Goal: Transaction & Acquisition: Subscribe to service/newsletter

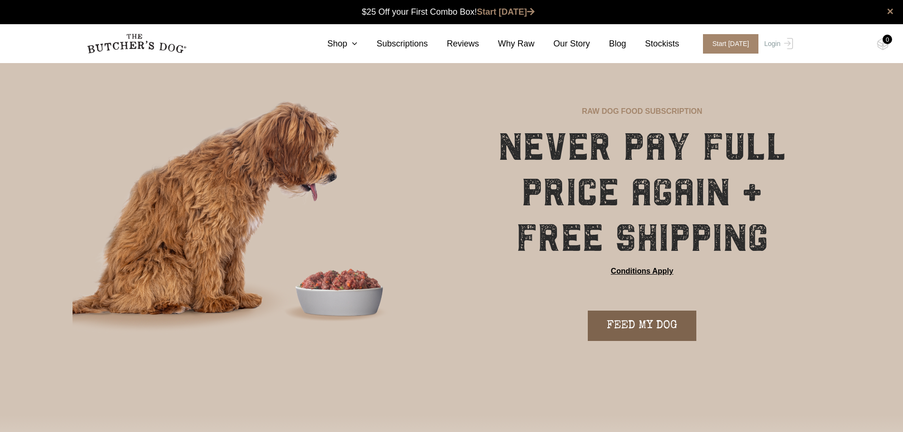
click at [649, 327] on link "FEED MY DOG" at bounding box center [642, 325] width 109 height 30
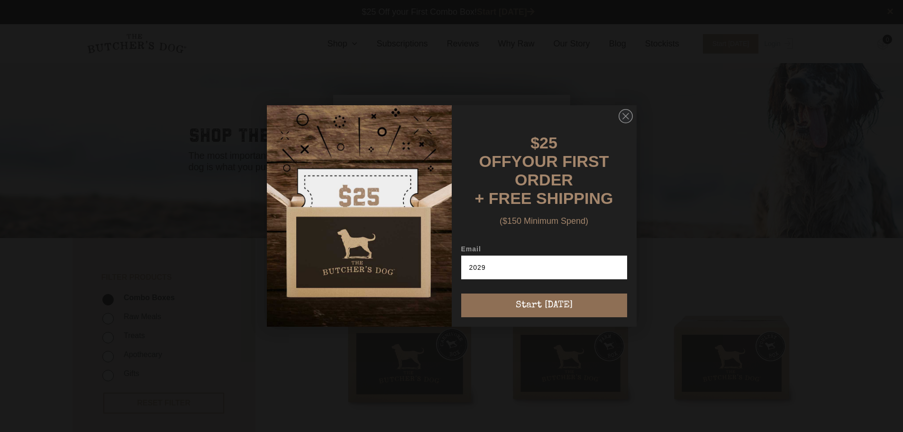
type input "2029"
click at [496, 301] on button "Start [DATE]" at bounding box center [544, 305] width 166 height 24
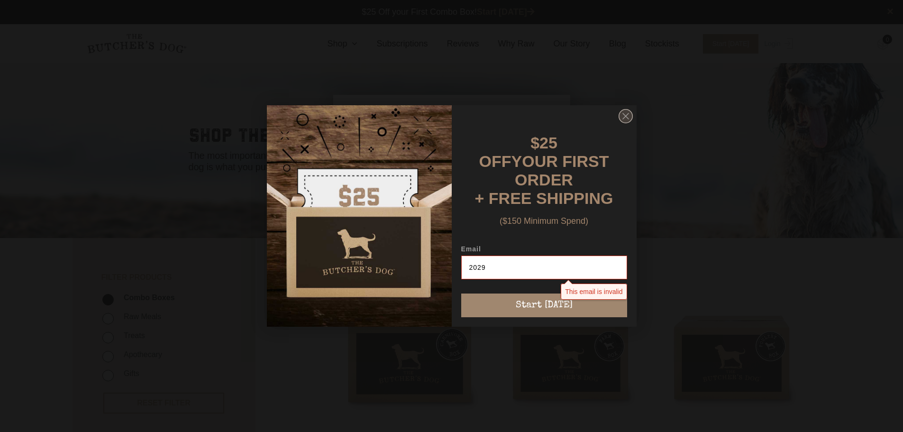
click at [624, 117] on icon "Close dialog" at bounding box center [626, 116] width 6 height 6
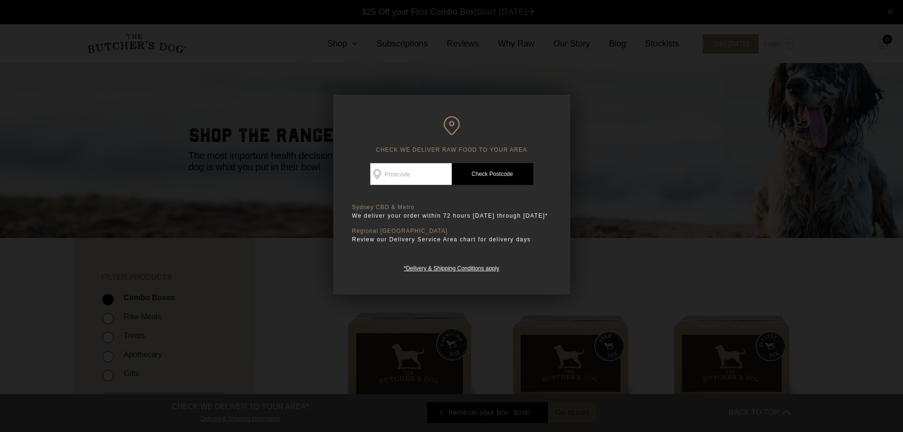
click at [369, 186] on div "Good news! We deliver to your area Check Availability At Check Postcode TREATS …" at bounding box center [451, 218] width 199 height 110
click at [389, 176] on input "Check Availability At" at bounding box center [410, 174] width 81 height 22
type input "2029"
click at [515, 175] on link "Check Postcode" at bounding box center [492, 174] width 81 height 22
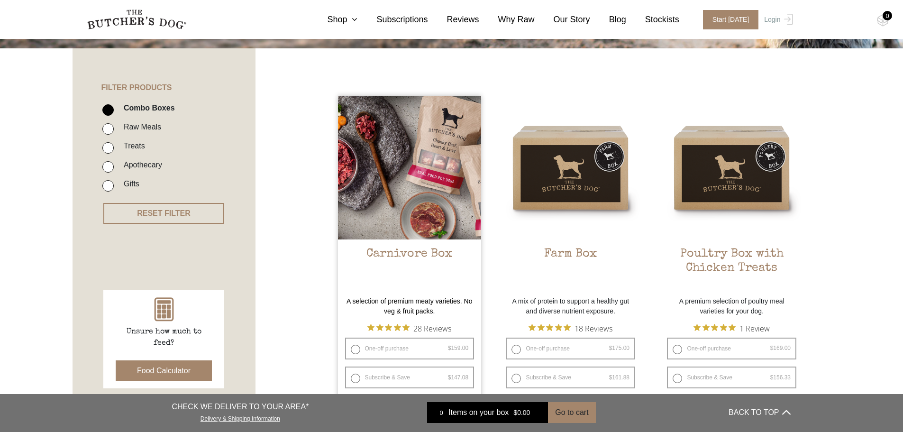
scroll to position [237, 0]
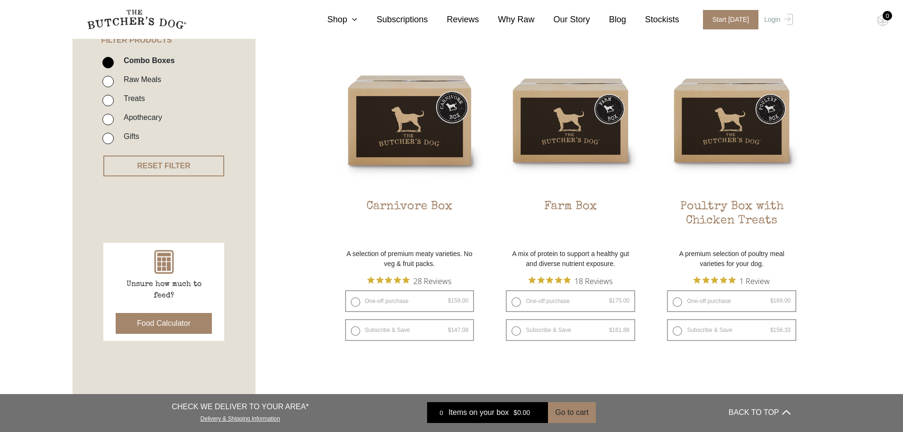
click at [159, 327] on button "Food Calculator" at bounding box center [164, 323] width 96 height 21
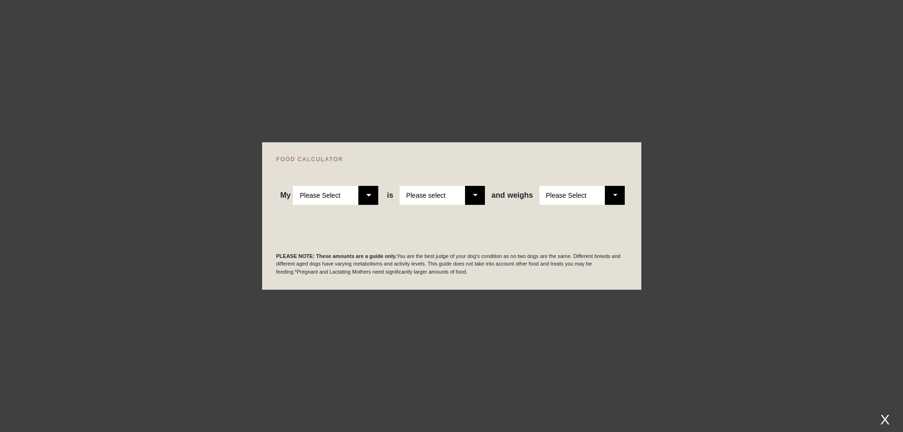
click at [372, 194] on select "Please Select Adult Dog Puppy" at bounding box center [335, 195] width 85 height 19
select select "adult"
click at [293, 186] on select "Please Select Adult Dog Puppy" at bounding box center [335, 195] width 85 height 19
click at [447, 195] on select "Please select a healthy weight overweight" at bounding box center [441, 195] width 85 height 19
select select "0"
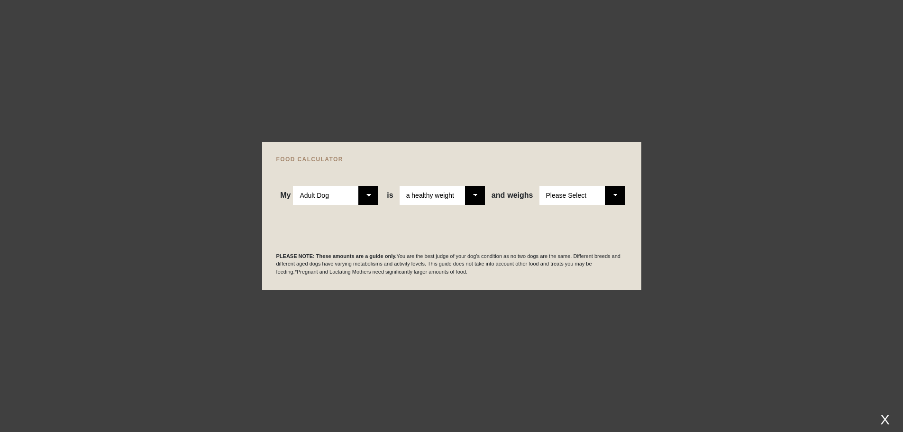
click at [400, 186] on select "Please select a healthy weight overweight" at bounding box center [441, 195] width 85 height 19
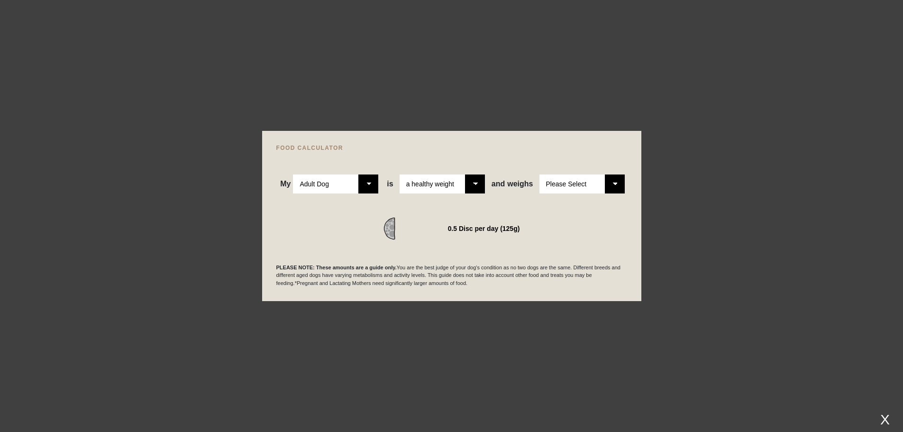
click at [570, 183] on select "Please Select 1kg 2kg 3kg 4kg 5kg 6kg 7kg 8kg 9kg 10kg 11kg 12kg 13kg 14kg 15kg…" at bounding box center [581, 183] width 85 height 19
select select "27"
click at [539, 174] on select "Please Select 1kg 2kg 3kg 4kg 5kg 6kg 7kg 8kg 9kg 10kg 11kg 12kg 13kg 14kg 15kg…" at bounding box center [581, 183] width 85 height 19
click at [511, 331] on div at bounding box center [451, 216] width 903 height 432
click at [709, 151] on div at bounding box center [451, 216] width 903 height 432
